Goal: Information Seeking & Learning: Check status

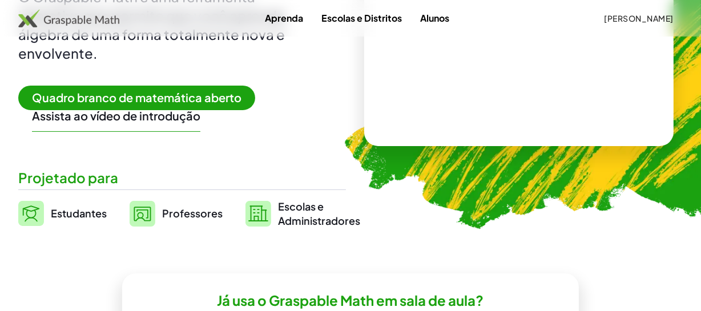
scroll to position [207, 0]
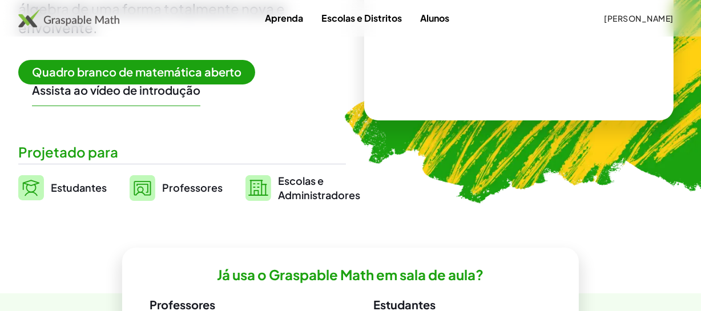
click at [213, 195] on link "Professores" at bounding box center [176, 187] width 93 height 29
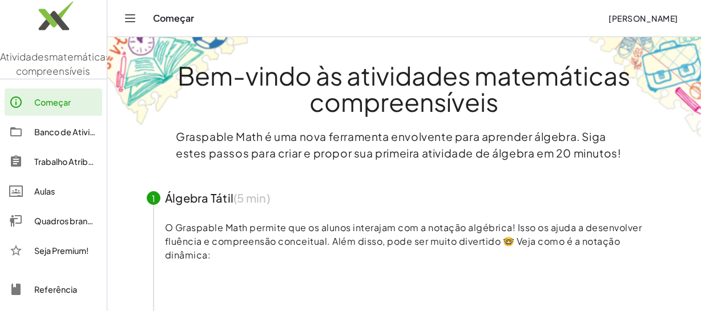
click at [56, 198] on div "Aulas" at bounding box center [65, 191] width 63 height 14
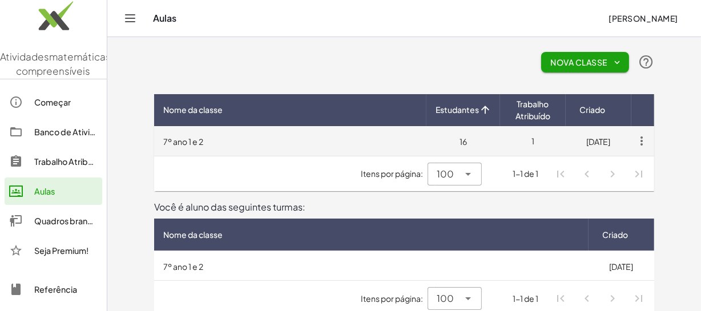
scroll to position [11, 0]
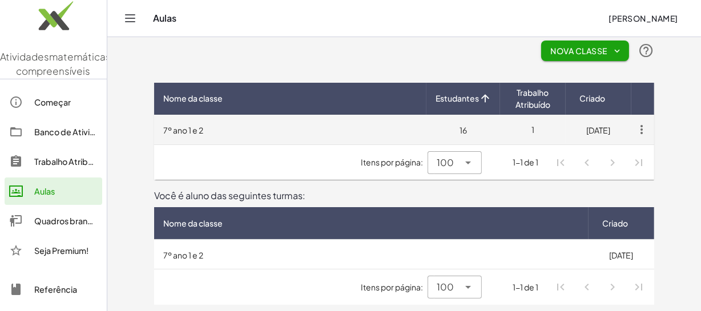
click at [245, 136] on td "7º ano 1 e 2" at bounding box center [290, 130] width 272 height 30
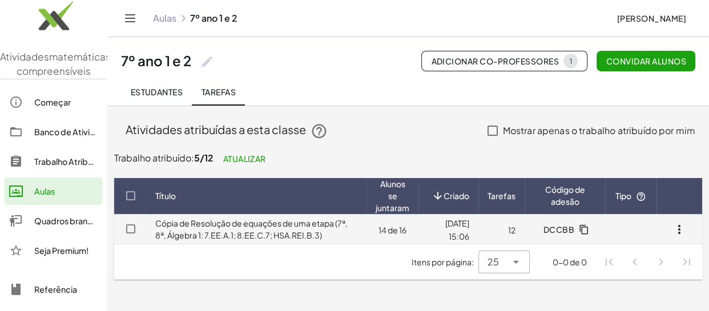
click at [378, 232] on font "14 de 16" at bounding box center [392, 229] width 28 height 10
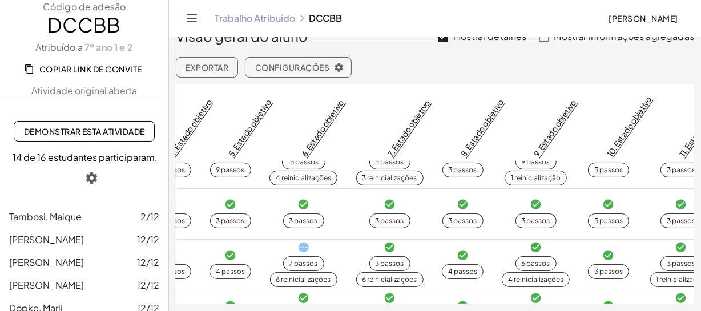
scroll to position [329, 557]
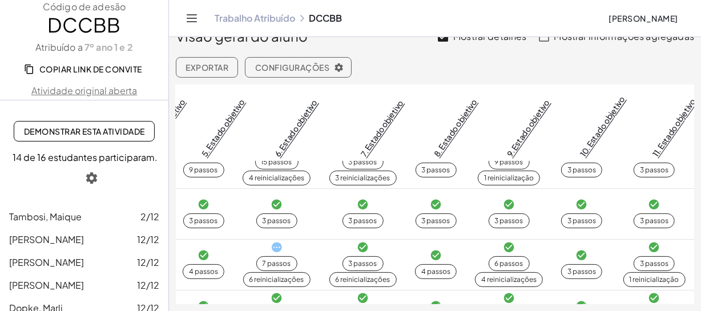
click at [277, 66] on font "Configurações" at bounding box center [292, 67] width 74 height 10
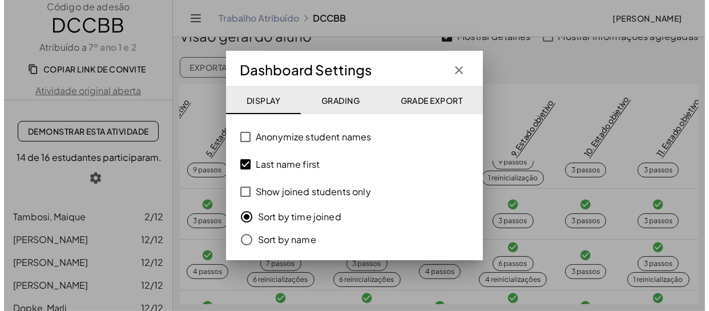
scroll to position [329, 549]
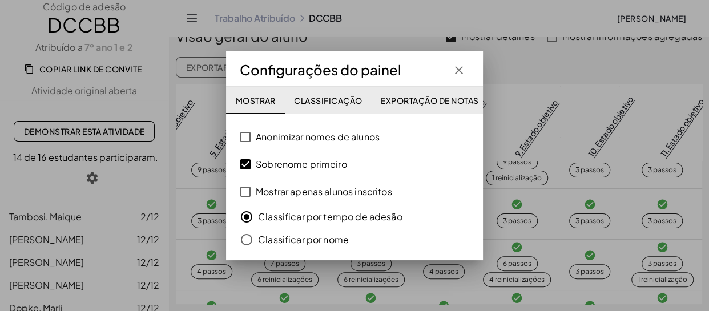
click at [297, 219] on font "Classificar por tempo de adesão" at bounding box center [330, 217] width 144 height 12
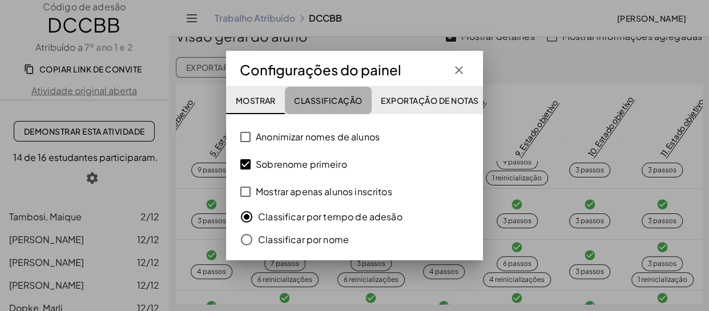
click at [328, 102] on font "Classificação" at bounding box center [328, 100] width 68 height 10
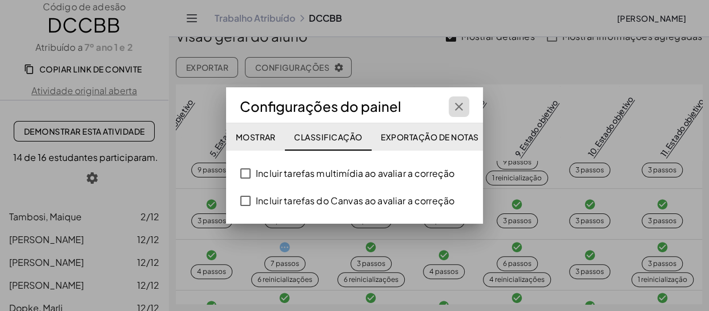
click at [456, 103] on icon "button" at bounding box center [459, 107] width 14 height 14
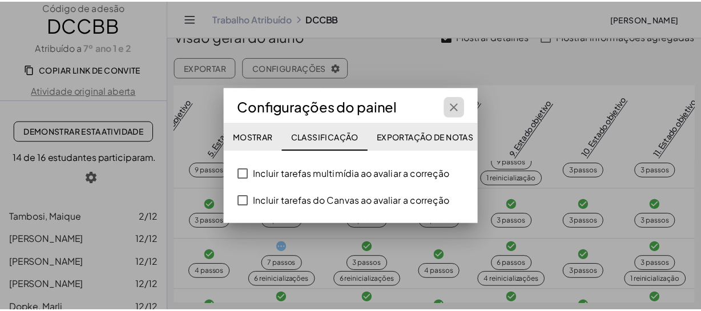
scroll to position [28, 0]
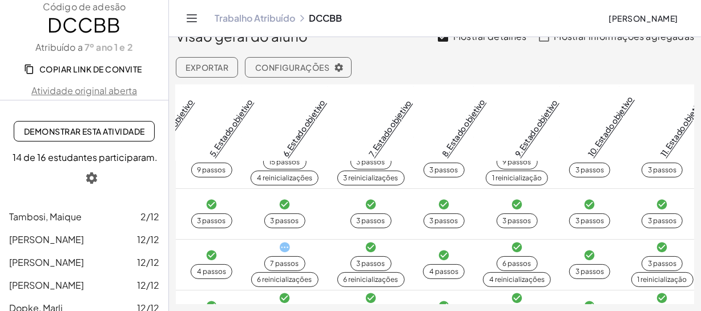
click at [218, 68] on font "Exportar" at bounding box center [206, 67] width 43 height 10
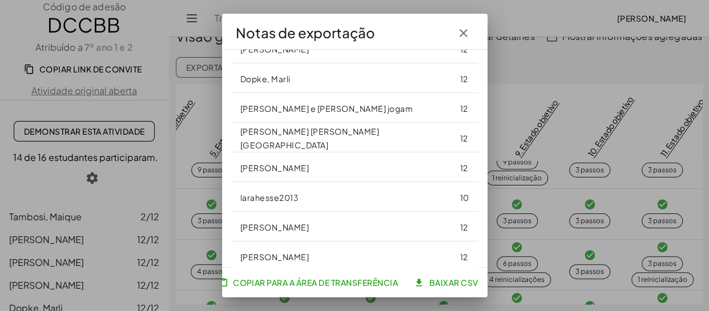
scroll to position [330, 0]
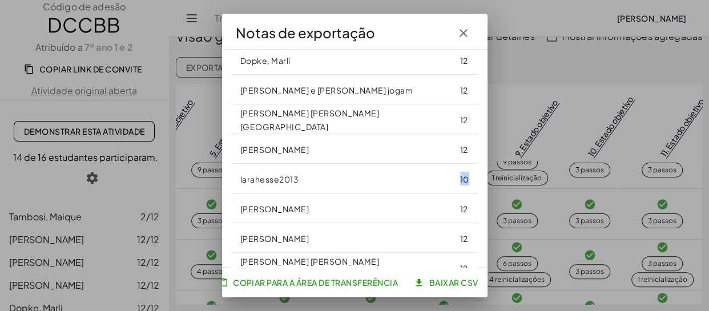
drag, startPoint x: 451, startPoint y: 176, endPoint x: 435, endPoint y: 177, distance: 15.4
click at [451, 177] on td "10" at bounding box center [464, 179] width 27 height 30
click at [350, 187] on td "larahesse2013" at bounding box center [341, 179] width 220 height 30
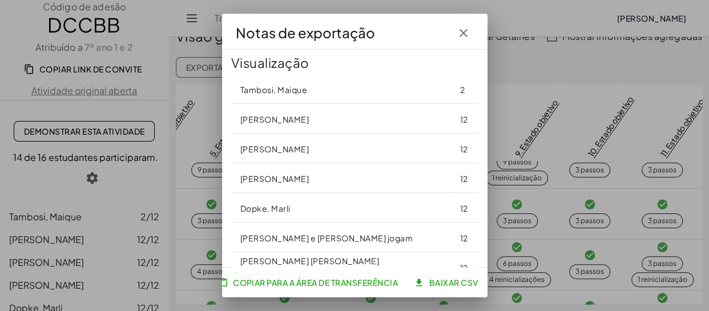
scroll to position [122, 0]
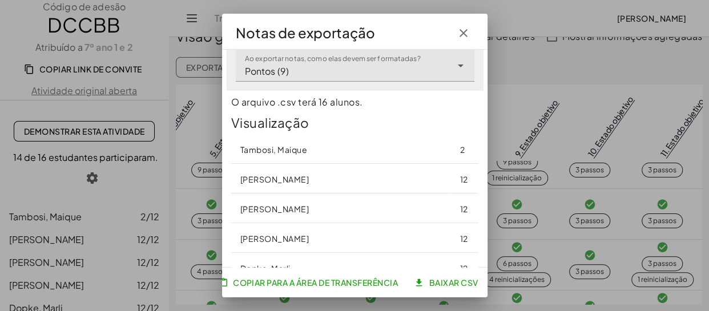
click at [458, 29] on icon "button" at bounding box center [463, 33] width 14 height 14
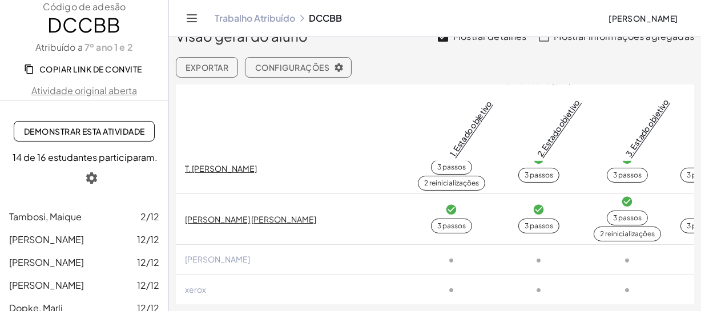
scroll to position [640, 0]
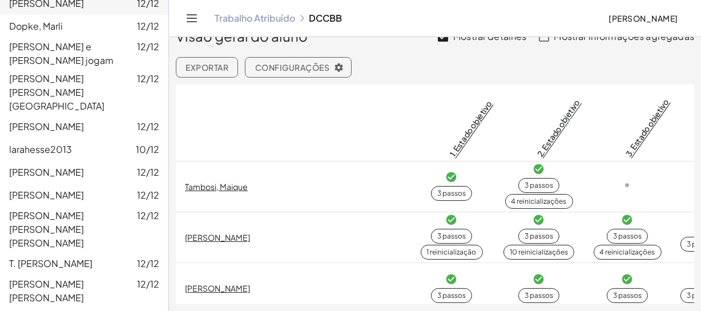
scroll to position [0, 0]
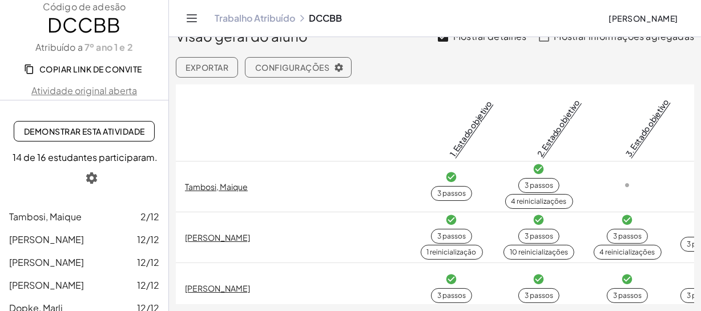
click at [502, 64] on div "Visão geral do aluno Mostrar detalhes Mostrar informações agregadas Exportar Co…" at bounding box center [435, 43] width 518 height 68
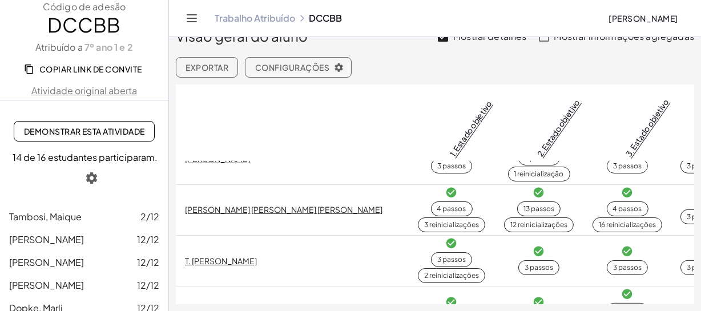
scroll to position [536, 0]
